Goal: Transaction & Acquisition: Purchase product/service

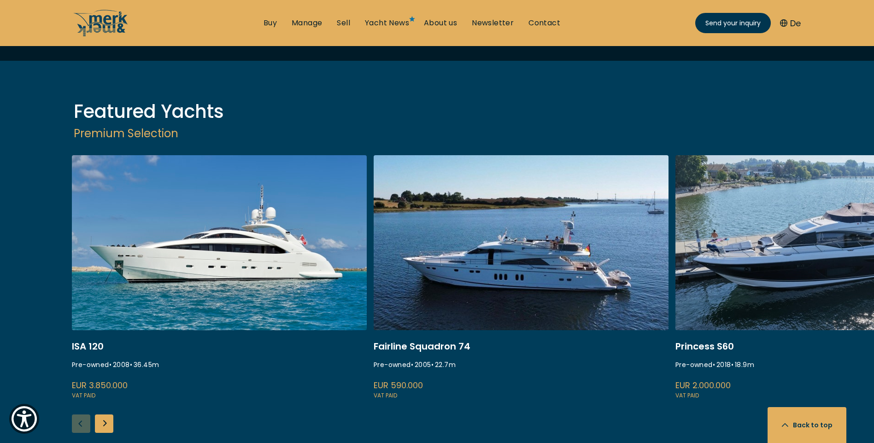
scroll to position [1152, 0]
click at [104, 414] on div "Next slide" at bounding box center [104, 423] width 18 height 18
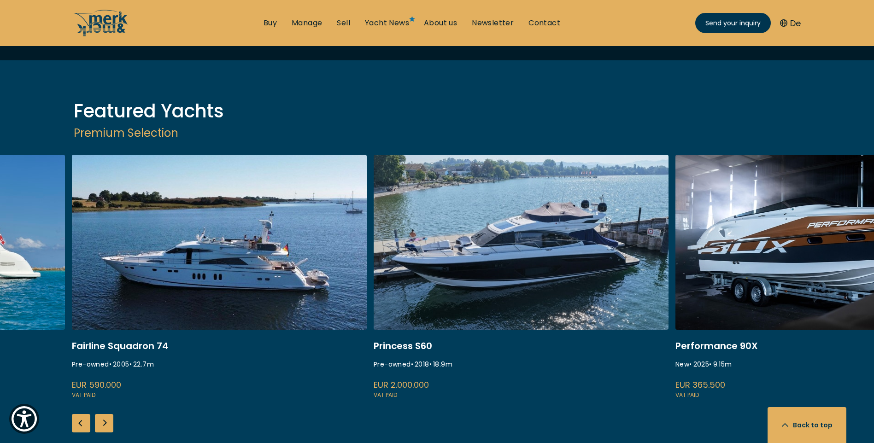
click at [104, 414] on div "Next slide" at bounding box center [104, 423] width 18 height 18
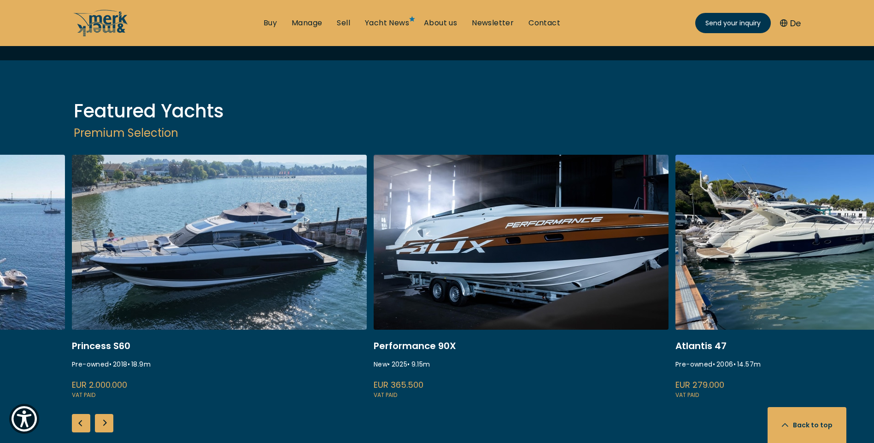
click at [104, 414] on div "Next slide" at bounding box center [104, 423] width 18 height 18
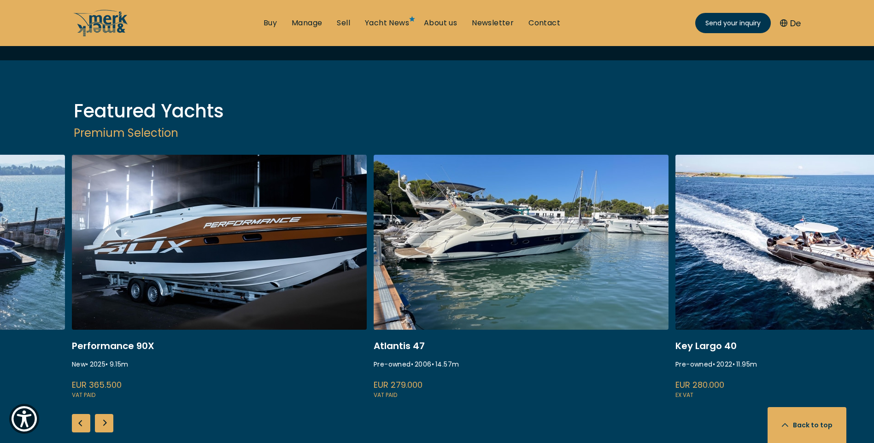
click at [104, 414] on div "Next slide" at bounding box center [104, 423] width 18 height 18
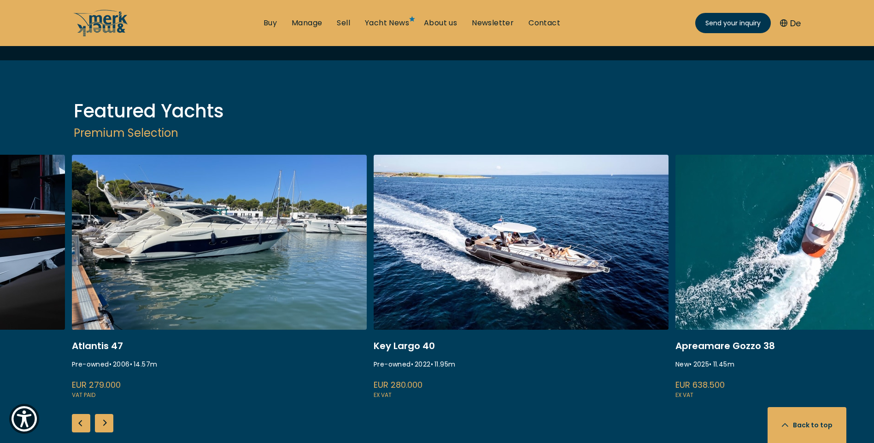
click at [104, 414] on div "Next slide" at bounding box center [104, 423] width 18 height 18
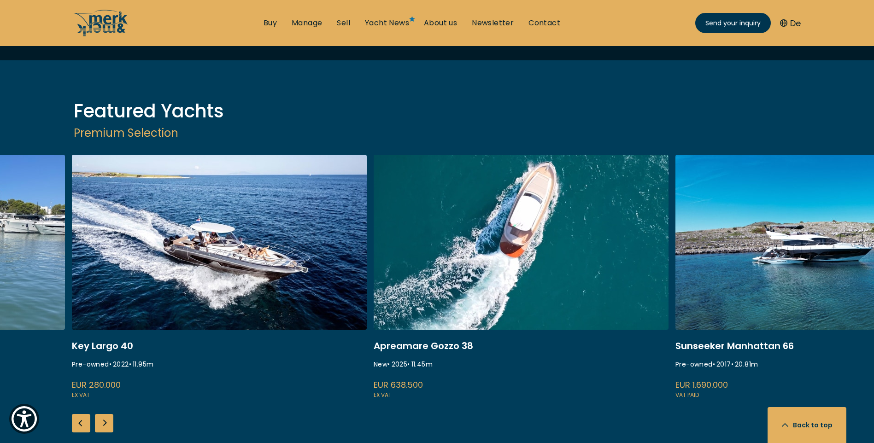
click at [104, 414] on div "Next slide" at bounding box center [104, 423] width 18 height 18
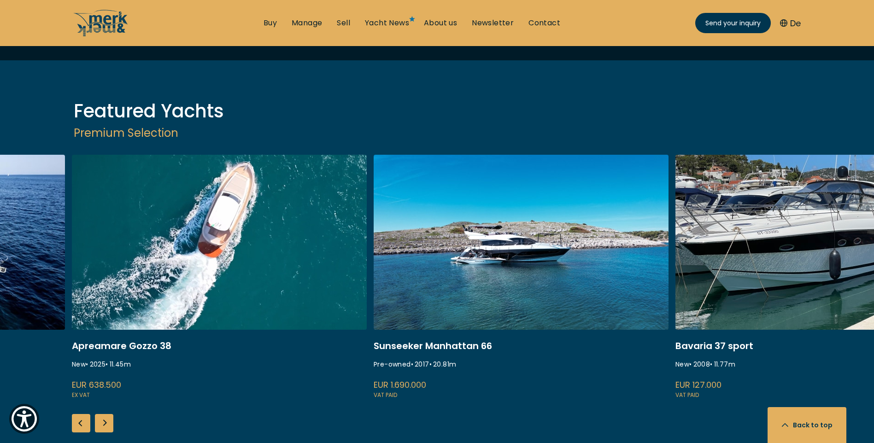
click at [104, 414] on div "Next slide" at bounding box center [104, 423] width 18 height 18
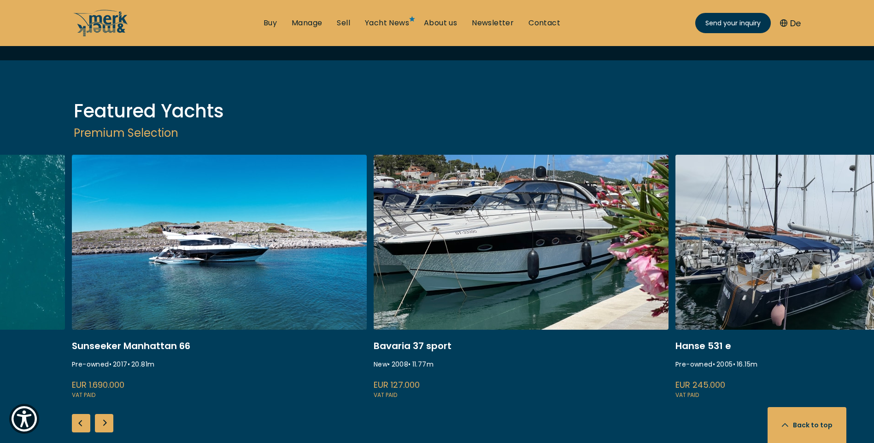
click at [104, 414] on div "Next slide" at bounding box center [104, 423] width 18 height 18
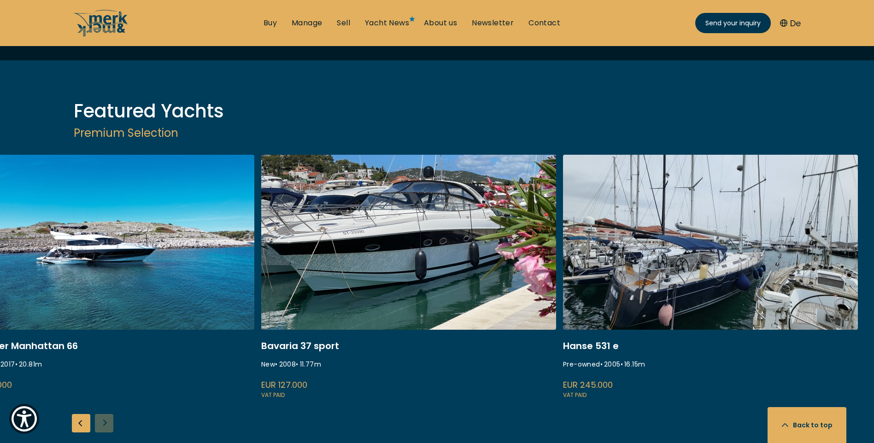
click at [104, 371] on div "ISA 120 Pre-owned • 2008 • 36.45 m EUR 3.850.000 VAT paid Fairline Squadron 74 …" at bounding box center [437, 307] width 874 height 305
click at [105, 376] on div "ISA 120 Pre-owned • 2008 • 36.45 m EUR 3.850.000 VAT paid Fairline Squadron 74 …" at bounding box center [437, 307] width 874 height 305
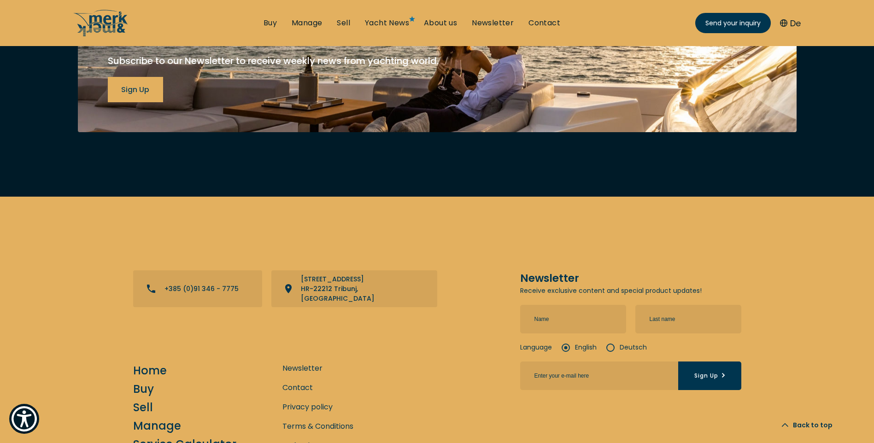
scroll to position [3721, 0]
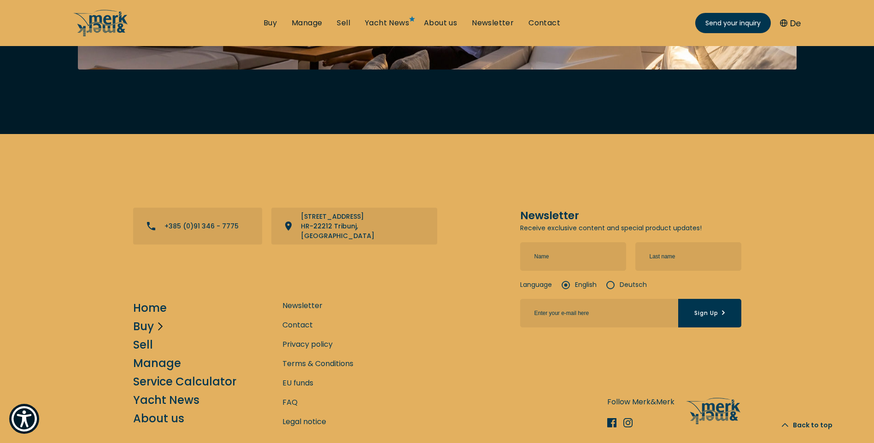
click at [140, 318] on link "Buy" at bounding box center [143, 326] width 21 height 16
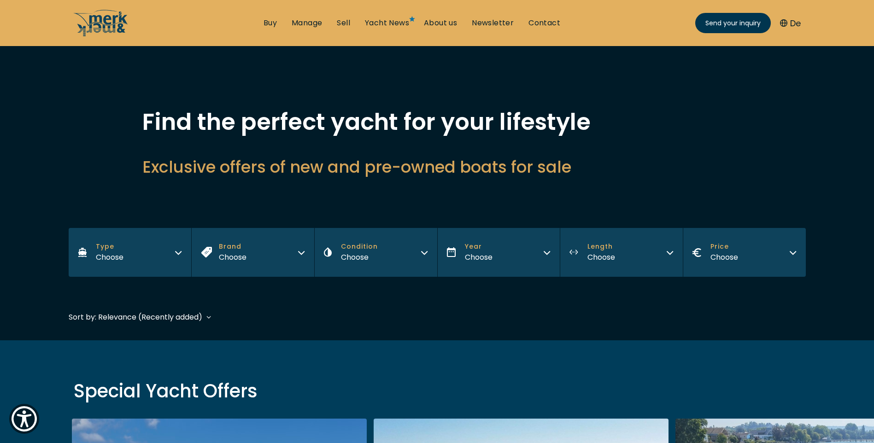
click at [796, 22] on button "De" at bounding box center [790, 23] width 21 height 12
click at [302, 252] on icon "button" at bounding box center [301, 251] width 7 height 7
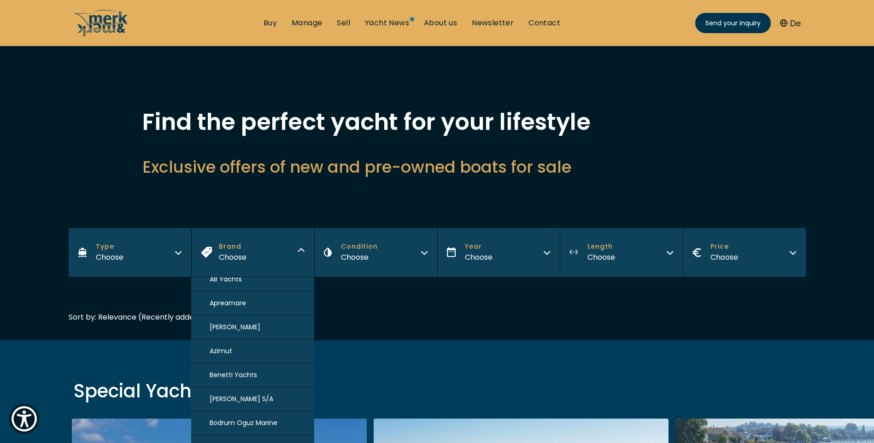
scroll to position [136, 0]
